Goal: Information Seeking & Learning: Learn about a topic

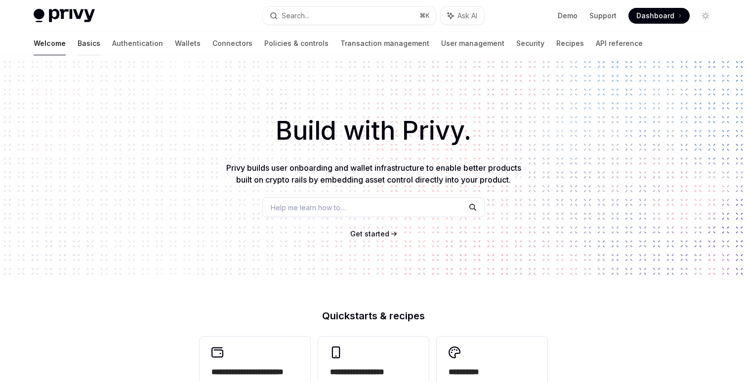
click at [78, 35] on link "Basics" at bounding box center [89, 44] width 23 height 24
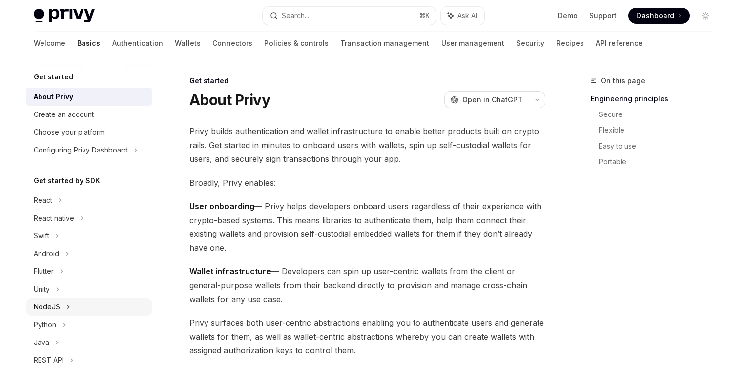
scroll to position [47, 0]
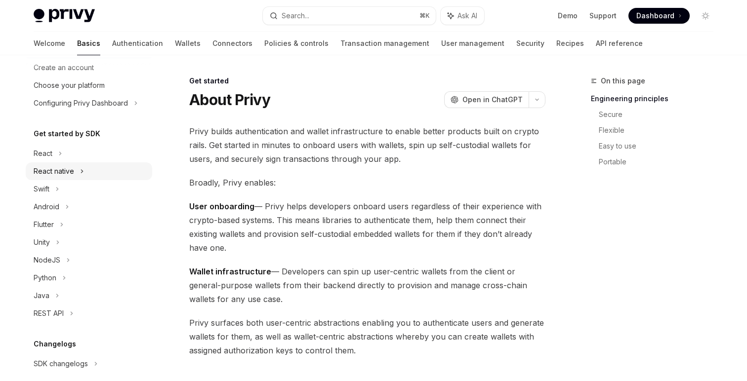
click at [77, 170] on div "React native" at bounding box center [89, 171] width 126 height 18
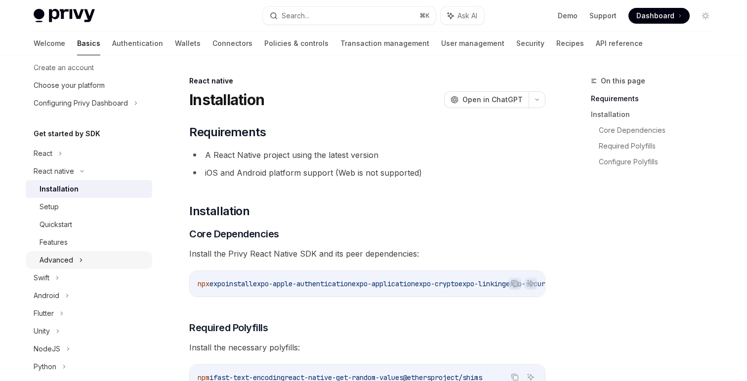
scroll to position [233, 0]
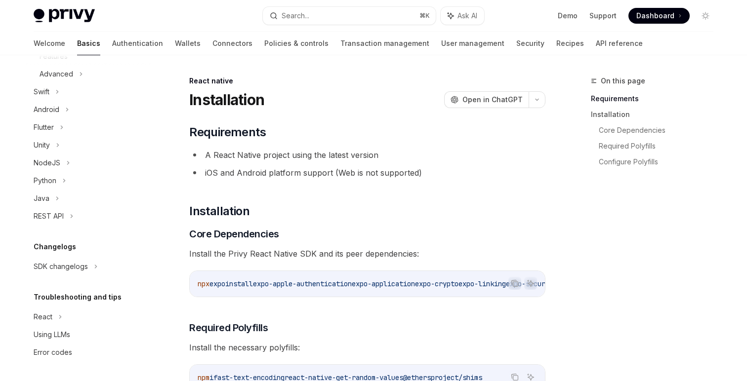
click at [77, 279] on div "Get started About Privy Create an account Choose your platform Configuring Priv…" at bounding box center [89, 99] width 126 height 523
click at [77, 273] on div "SDK changelogs" at bounding box center [89, 267] width 126 height 18
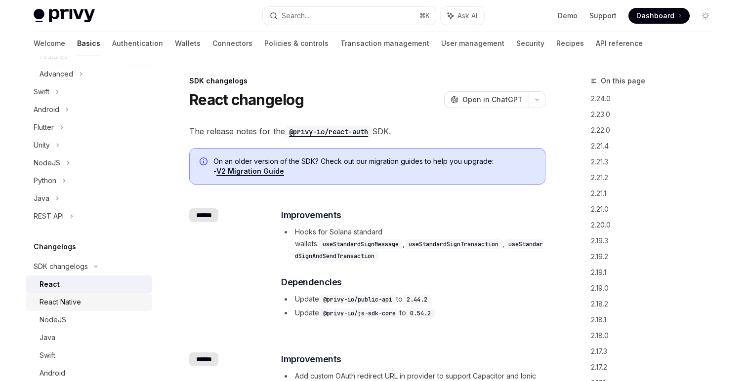
click at [85, 306] on div "React Native" at bounding box center [92, 302] width 107 height 12
type textarea "*"
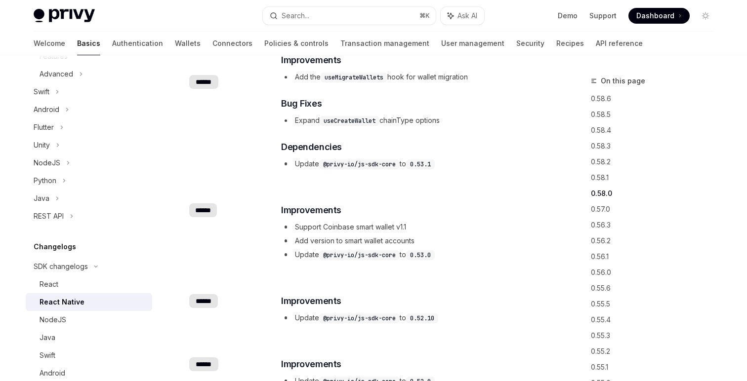
scroll to position [493, 0]
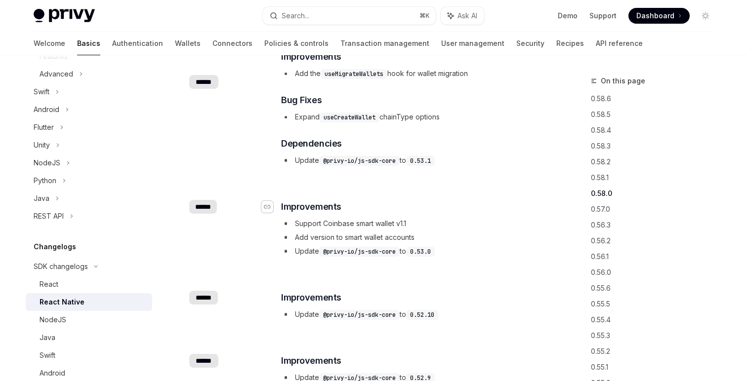
click at [268, 208] on icon "Navigate to header" at bounding box center [267, 207] width 7 height 4
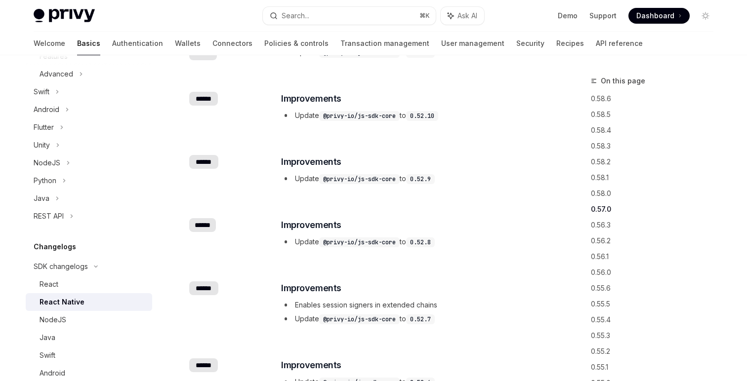
scroll to position [693, 0]
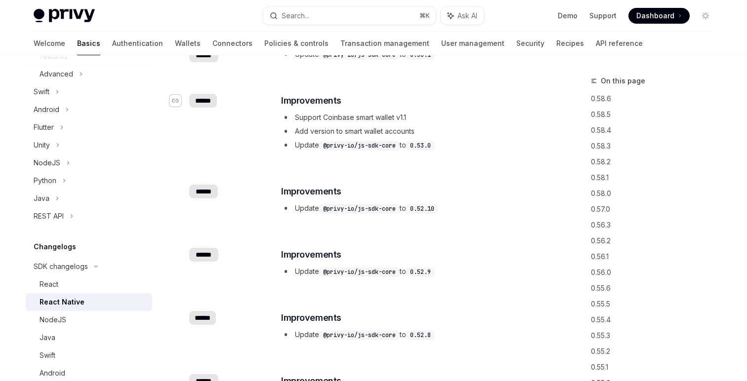
click at [177, 103] on icon "Navigate to changelog" at bounding box center [175, 101] width 7 height 6
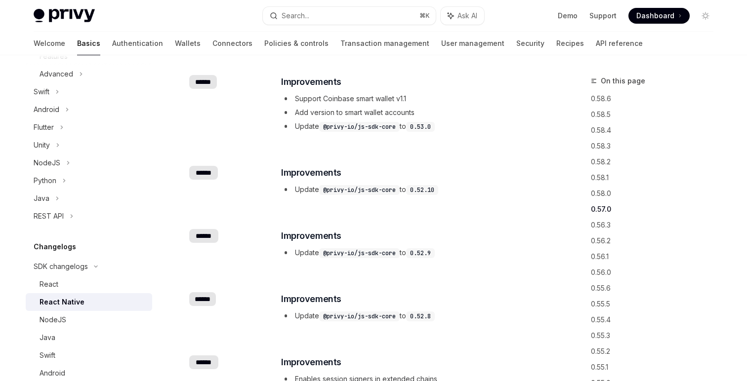
click at [475, 127] on li "Update @privy-io/js-sdk-core to 0.53.0" at bounding box center [412, 126] width 263 height 12
